Goal: Transaction & Acquisition: Purchase product/service

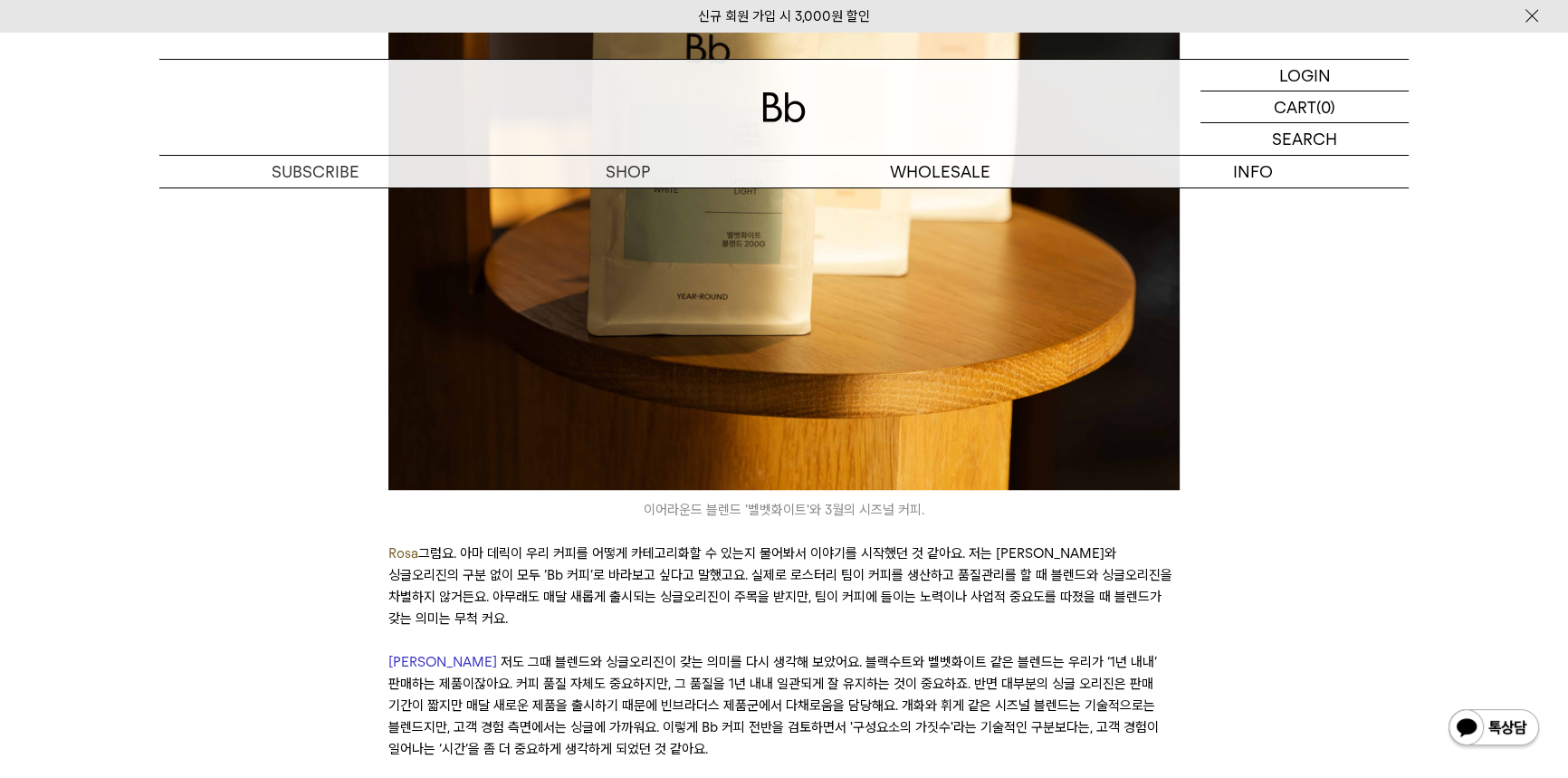
scroll to position [1646, 0]
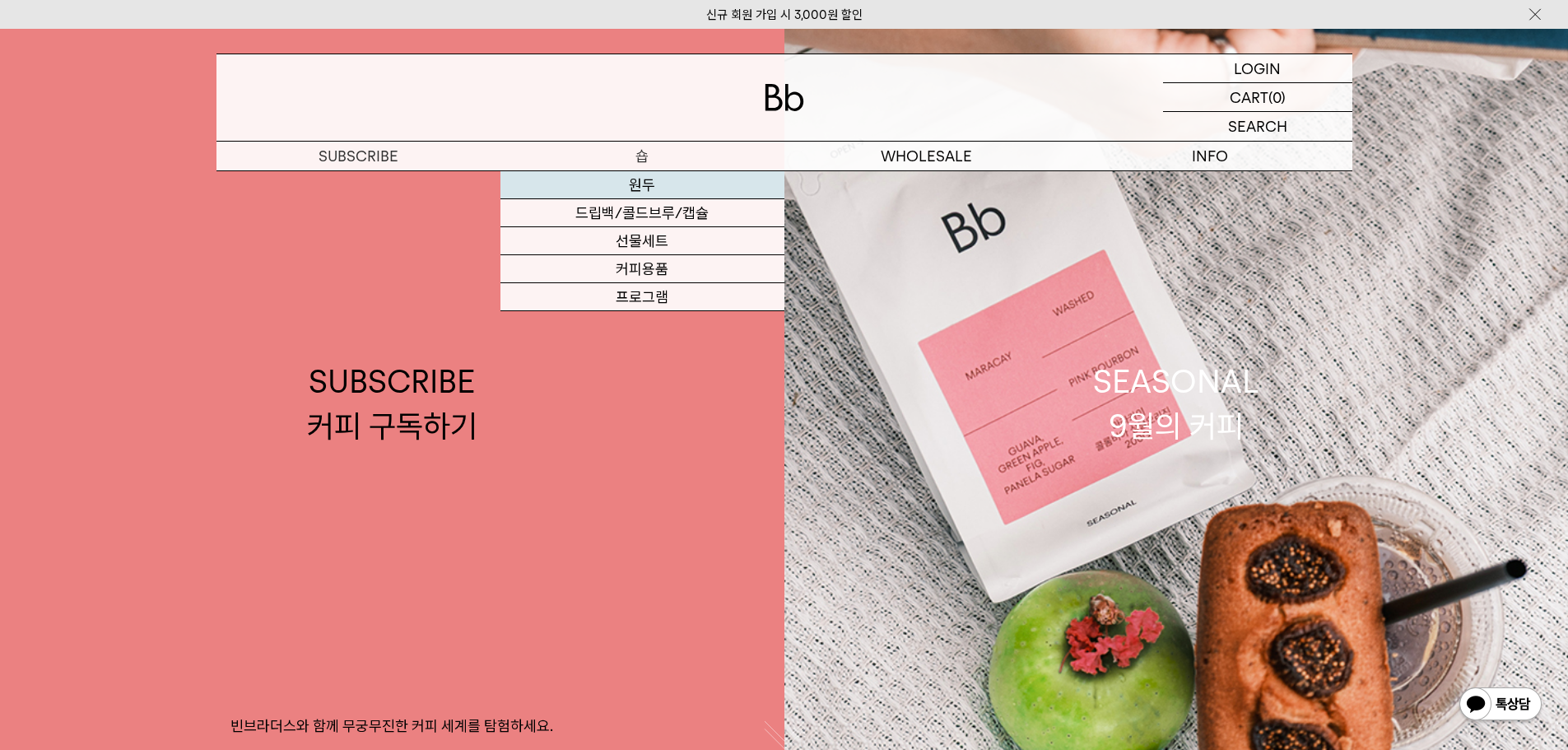
click at [642, 180] on link "원두" at bounding box center [642, 185] width 284 height 28
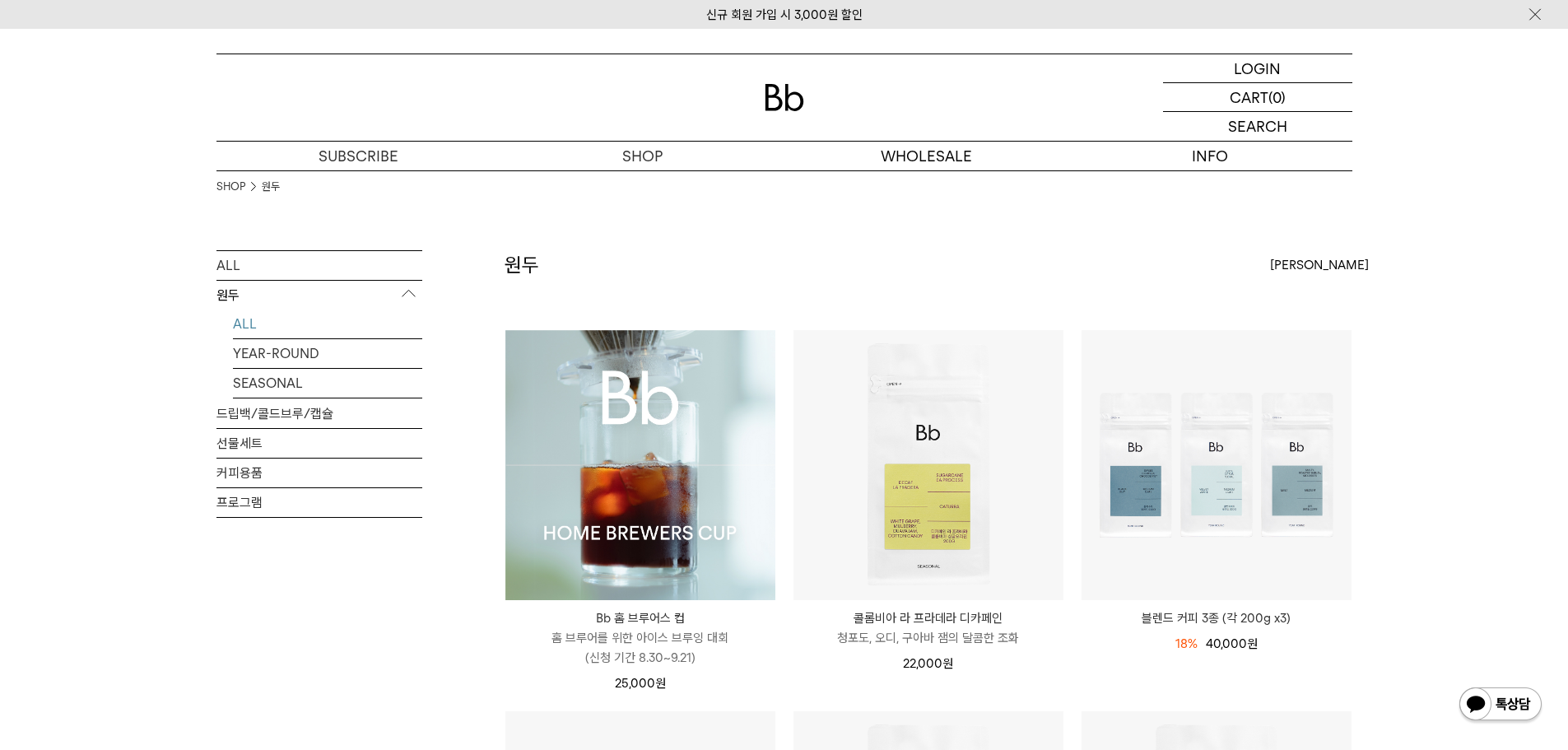
click at [530, 378] on img at bounding box center [641, 465] width 270 height 270
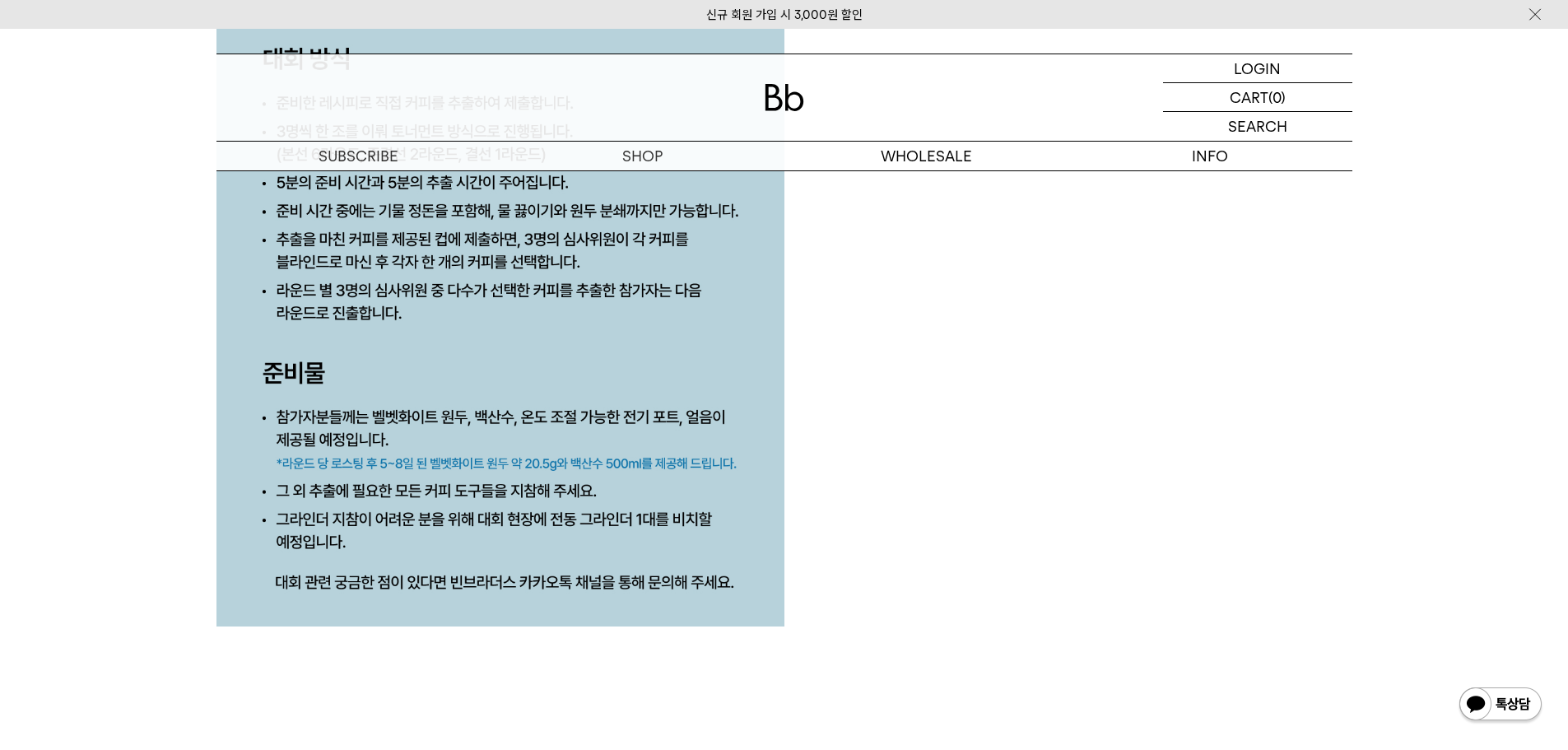
scroll to position [7492, 0]
